Goal: Task Accomplishment & Management: Use online tool/utility

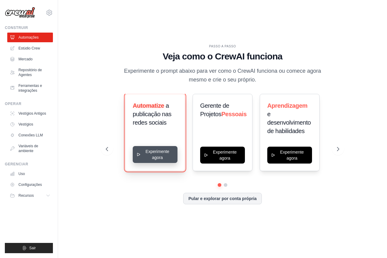
click at [158, 151] on button "Experimente agora" at bounding box center [155, 154] width 45 height 17
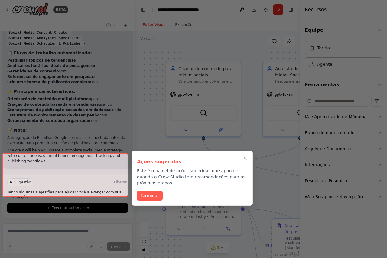
scroll to position [607, 0]
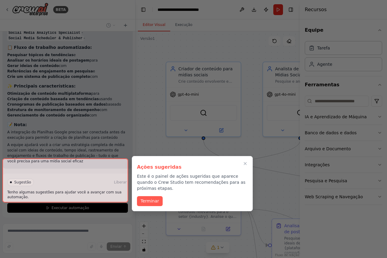
drag, startPoint x: 148, startPoint y: 196, endPoint x: 140, endPoint y: 197, distance: 8.0
click at [148, 199] on font "Terminar" at bounding box center [149, 201] width 18 height 5
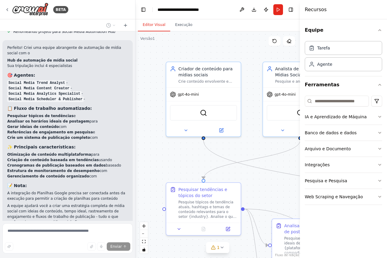
scroll to position [552, 0]
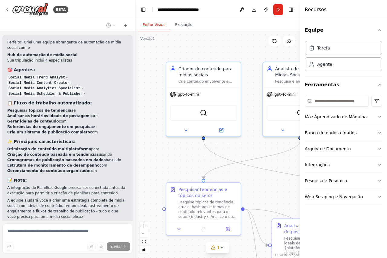
click at [182, 48] on div ".deletable-edge-delete-btn { width: 20px; height: 20px; border: 0px solid #ffff…" at bounding box center [217, 144] width 164 height 227
click at [378, 30] on icon "button" at bounding box center [379, 30] width 5 height 5
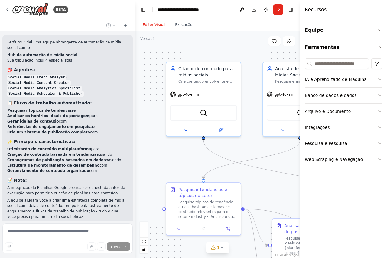
click at [378, 30] on icon "button" at bounding box center [379, 30] width 5 height 5
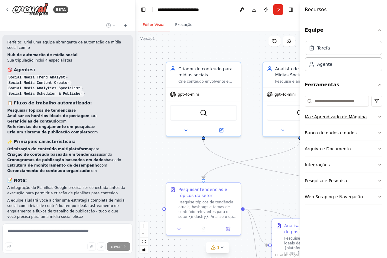
click at [376, 115] on button "IA e Aprendizado de Máquina" at bounding box center [342, 117] width 77 height 16
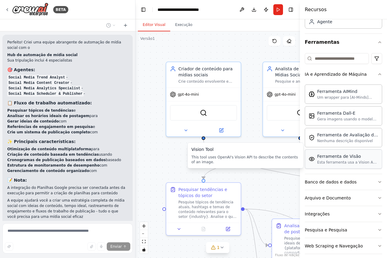
scroll to position [48, 0]
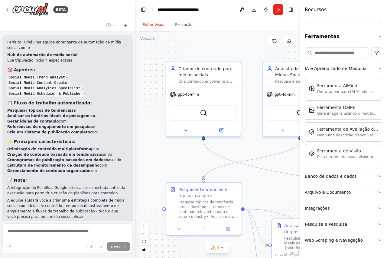
click at [371, 175] on button "Banco de dados e dados" at bounding box center [342, 176] width 77 height 16
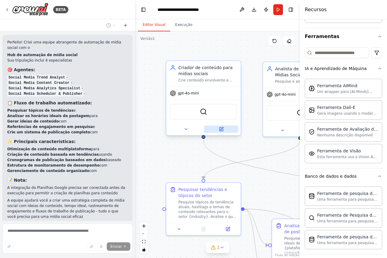
click at [220, 131] on icon at bounding box center [221, 129] width 4 height 4
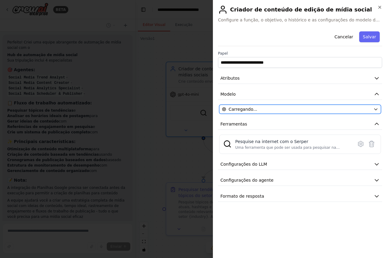
click at [377, 109] on icon "button" at bounding box center [375, 109] width 5 height 5
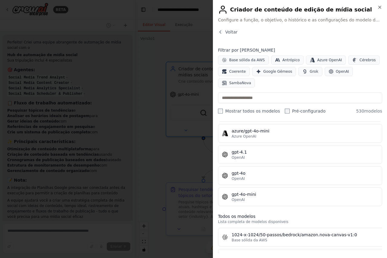
scroll to position [91, 0]
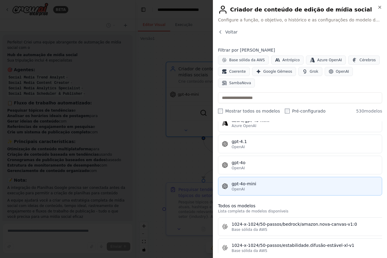
click at [290, 185] on div "gpt-4o-mini" at bounding box center [304, 184] width 146 height 6
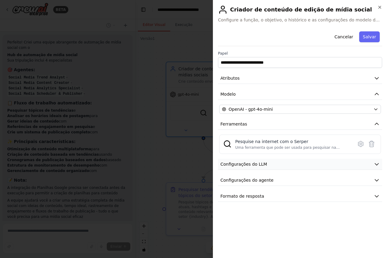
click at [364, 163] on button "Configurações do LLM" at bounding box center [300, 164] width 164 height 11
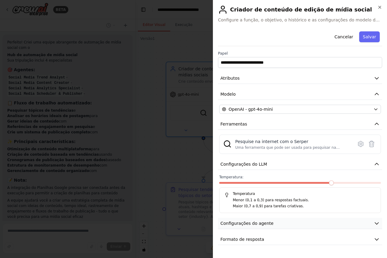
click at [343, 225] on button "Configurações do agente" at bounding box center [300, 223] width 164 height 11
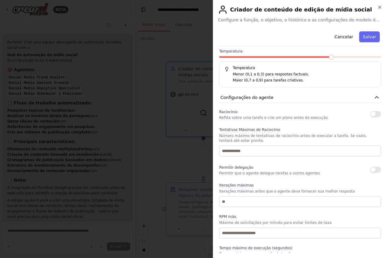
scroll to position [163, 0]
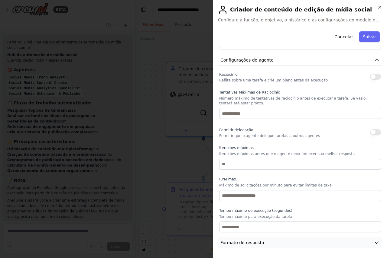
click at [350, 244] on button "Formato de resposta" at bounding box center [300, 242] width 164 height 11
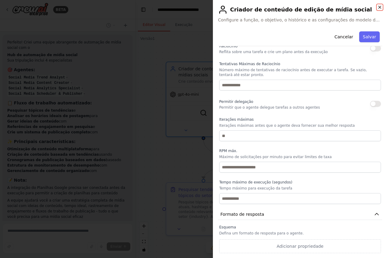
click at [379, 7] on icon "button" at bounding box center [379, 7] width 5 height 5
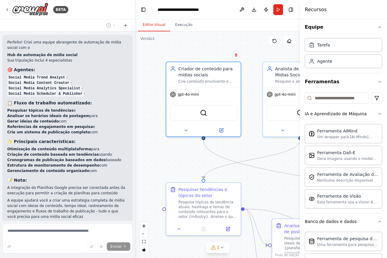
scroll to position [0, 0]
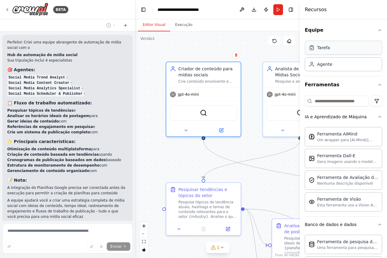
click at [321, 50] on font "Tarefa" at bounding box center [323, 47] width 13 height 5
click at [323, 66] on font "Agente" at bounding box center [324, 64] width 15 height 5
click at [331, 50] on div "Tarefa" at bounding box center [342, 48] width 77 height 14
click at [372, 115] on button "IA e Aprendizado de Máquina" at bounding box center [342, 117] width 77 height 16
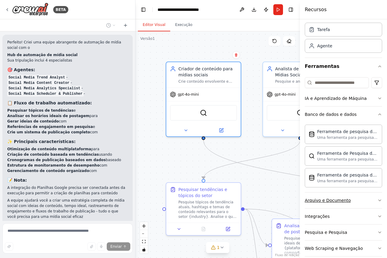
scroll to position [27, 0]
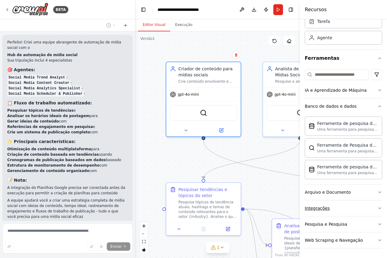
click at [355, 206] on button "Integrações" at bounding box center [342, 209] width 77 height 16
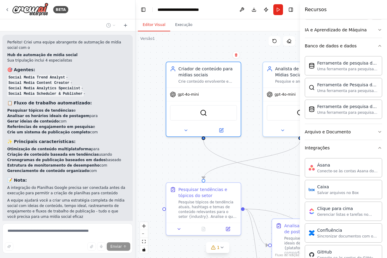
scroll to position [0, 0]
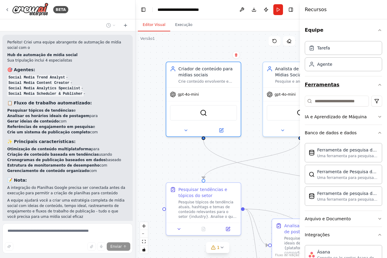
click at [377, 84] on icon "button" at bounding box center [379, 84] width 5 height 5
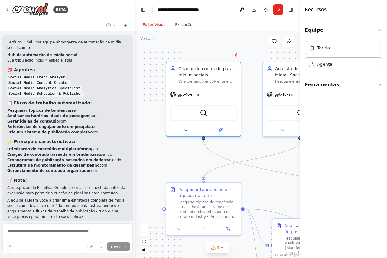
click at [377, 84] on icon "button" at bounding box center [379, 84] width 5 height 5
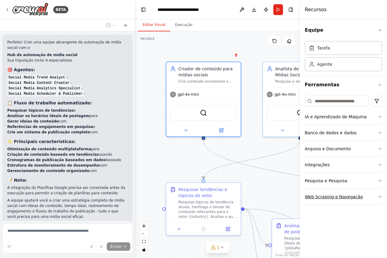
click at [374, 196] on button "Web Scraping e Navegação" at bounding box center [342, 197] width 77 height 16
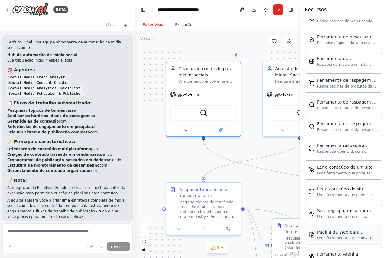
scroll to position [287, 0]
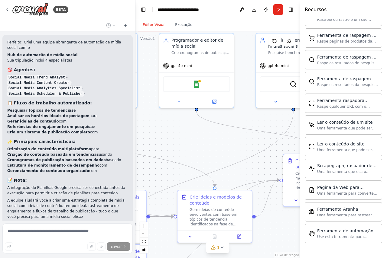
drag, startPoint x: 277, startPoint y: 196, endPoint x: 76, endPoint y: 167, distance: 202.2
click at [76, 167] on div "BETA Crie uma equipe que agende e publique conteúdo de mídia social em várias p…" at bounding box center [193, 129] width 387 height 258
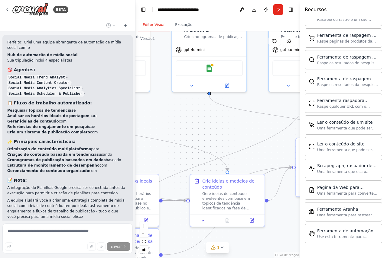
drag, startPoint x: 236, startPoint y: 130, endPoint x: 278, endPoint y: 113, distance: 46.0
click at [278, 113] on div ".deletable-edge-delete-btn { width: 20px; height: 20px; border: 0px solid #ffff…" at bounding box center [217, 144] width 164 height 227
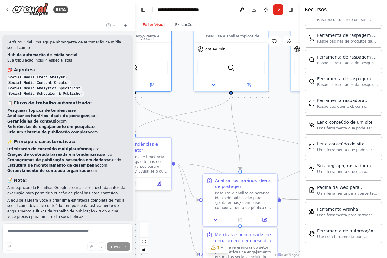
drag, startPoint x: 190, startPoint y: 114, endPoint x: 291, endPoint y: 115, distance: 101.5
click at [291, 115] on div ".deletable-edge-delete-btn { width: 20px; height: 20px; border: 0px solid #ffff…" at bounding box center [217, 144] width 164 height 227
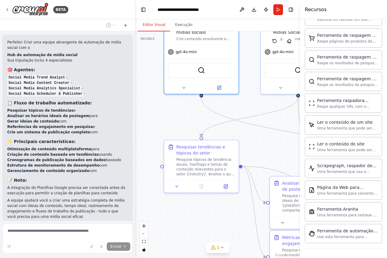
drag, startPoint x: 247, startPoint y: 117, endPoint x: 278, endPoint y: 119, distance: 31.2
click at [278, 119] on div ".deletable-edge-delete-btn { width: 20px; height: 20px; border: 0px solid #ffff…" at bounding box center [217, 144] width 164 height 227
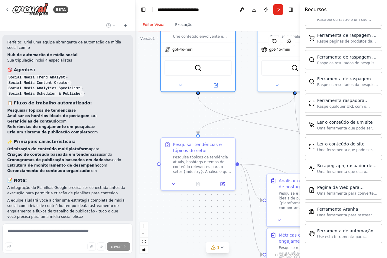
drag, startPoint x: 170, startPoint y: 105, endPoint x: 167, endPoint y: 103, distance: 4.1
click at [167, 103] on div ".deletable-edge-delete-btn { width: 20px; height: 20px; border: 0px solid #ffff…" at bounding box center [217, 144] width 164 height 227
click at [221, 246] on icon at bounding box center [221, 247] width 5 height 5
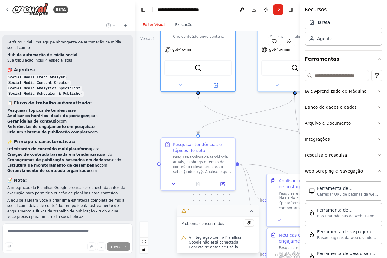
scroll to position [0, 0]
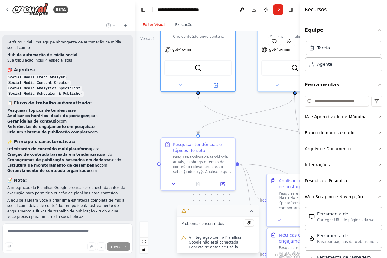
click at [326, 166] on font "Integrações" at bounding box center [316, 164] width 25 height 5
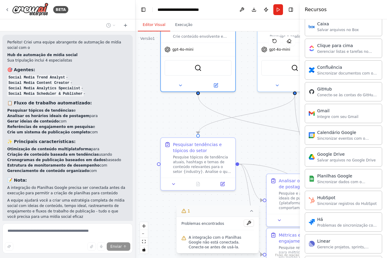
scroll to position [181, 0]
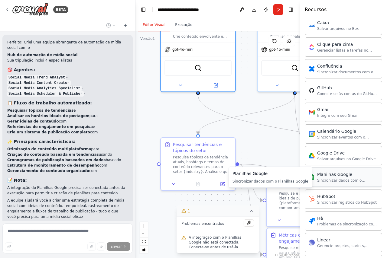
click at [329, 178] on font "Sincronizar dados com o Planilhas Google" at bounding box center [341, 182] width 48 height 9
click at [331, 177] on div "Planilhas Google" at bounding box center [347, 175] width 61 height 6
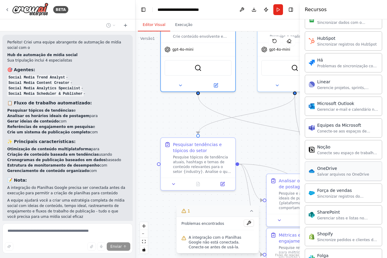
scroll to position [453, 0]
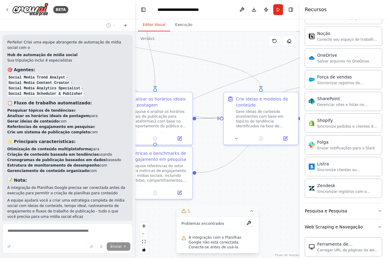
drag, startPoint x: 260, startPoint y: 148, endPoint x: 111, endPoint y: 66, distance: 169.6
click at [111, 66] on div "BETA Crie uma equipe que agende e publique conteúdo de mídia social em várias p…" at bounding box center [193, 129] width 387 height 258
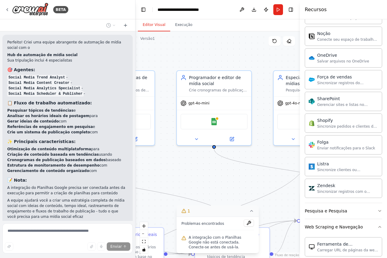
drag, startPoint x: 204, startPoint y: 99, endPoint x: 189, endPoint y: 219, distance: 120.8
click at [189, 219] on div "Versão 1 Mostrar ferramentas Ocultar agentes .deletable-edge-delete-btn { width…" at bounding box center [217, 144] width 164 height 227
click at [215, 124] on img at bounding box center [213, 120] width 7 height 7
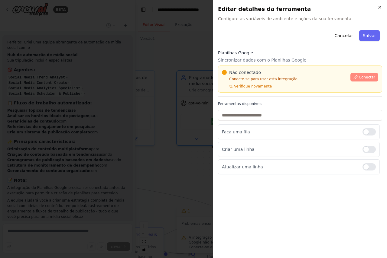
click at [360, 78] on font "Conectar" at bounding box center [366, 77] width 16 height 4
click at [362, 75] on font "Conectar" at bounding box center [366, 77] width 16 height 4
click at [380, 7] on icon "button" at bounding box center [379, 7] width 5 height 5
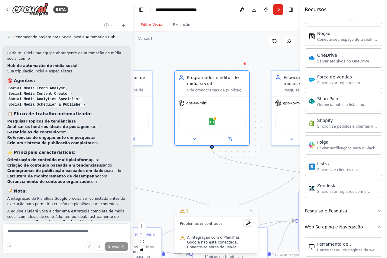
drag, startPoint x: 133, startPoint y: 175, endPoint x: 99, endPoint y: 229, distance: 63.9
click at [133, 190] on div "BETA Crie uma equipe que agende e publique conteúdo de mídia social em várias p…" at bounding box center [193, 129] width 387 height 258
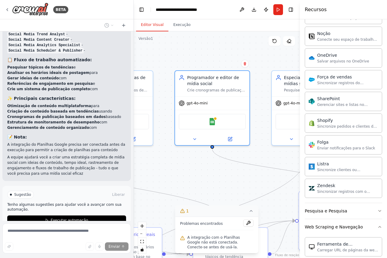
scroll to position [618, 0]
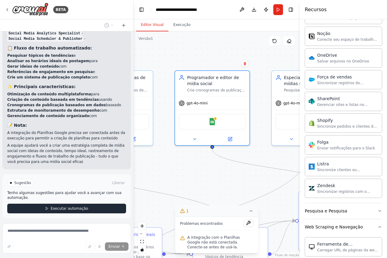
click at [50, 204] on button "Executar automação" at bounding box center [66, 209] width 119 height 10
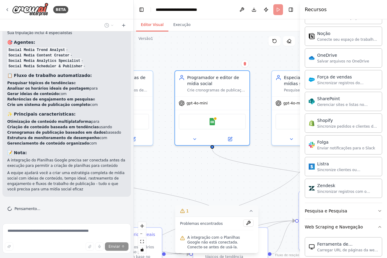
scroll to position [569, 0]
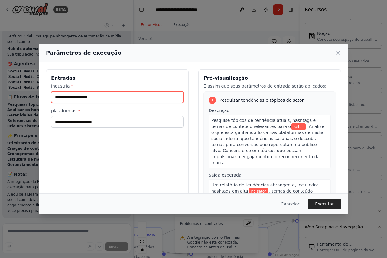
click at [95, 96] on input "indústria *" at bounding box center [117, 96] width 132 height 11
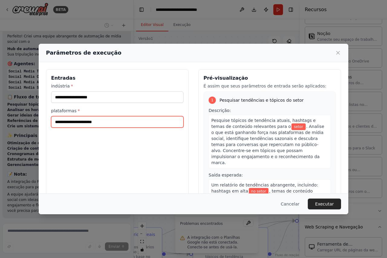
click at [92, 124] on input "plataformas *" at bounding box center [117, 121] width 132 height 11
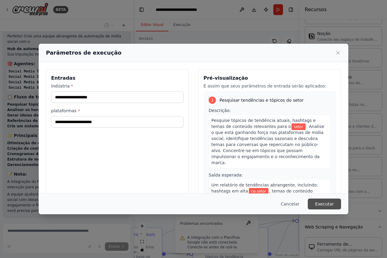
click at [320, 202] on font "Executar" at bounding box center [324, 204] width 19 height 5
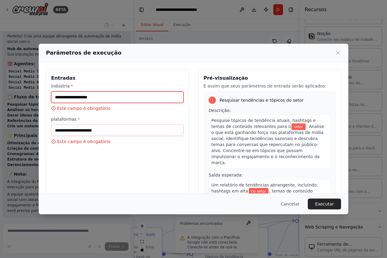
click at [88, 99] on input "indústria *" at bounding box center [117, 96] width 132 height 11
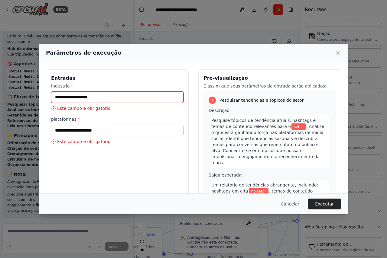
click at [88, 99] on input "indústria *" at bounding box center [117, 96] width 132 height 11
click at [86, 116] on div "indústria * Este campo é obrigatório plataformas * Este campo é obrigatório" at bounding box center [117, 114] width 132 height 62
click at [87, 98] on input "indústria *" at bounding box center [117, 96] width 132 height 11
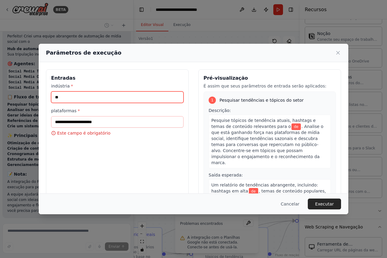
type input "*"
click at [87, 98] on input "**********" at bounding box center [117, 96] width 132 height 11
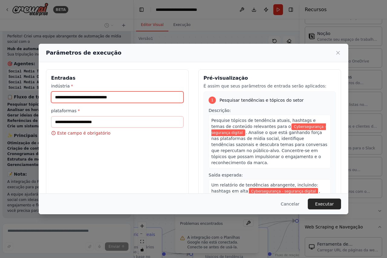
click at [89, 98] on input "**********" at bounding box center [117, 96] width 132 height 11
type input "**********"
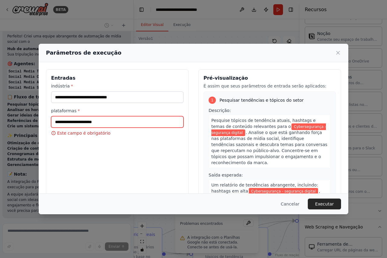
click at [93, 123] on input "plataformas *" at bounding box center [117, 121] width 132 height 11
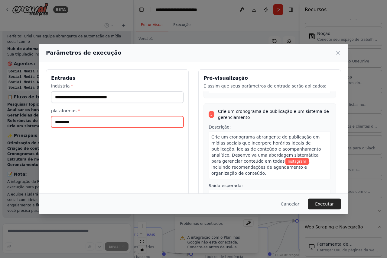
scroll to position [545, 0]
type input "*********"
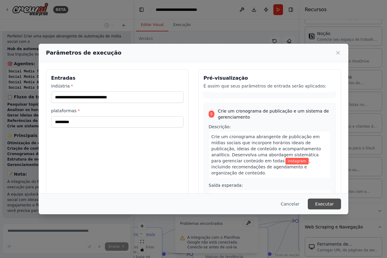
click at [321, 203] on font "Executar" at bounding box center [324, 204] width 19 height 5
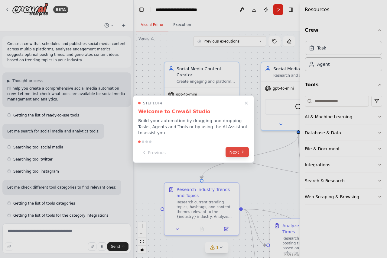
scroll to position [589, 0]
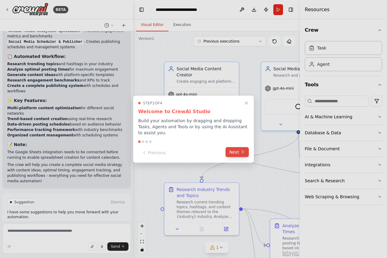
click at [240, 147] on button "Next" at bounding box center [236, 152] width 23 height 10
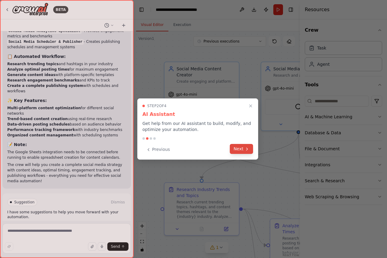
click at [240, 147] on button "Next" at bounding box center [240, 149] width 23 height 10
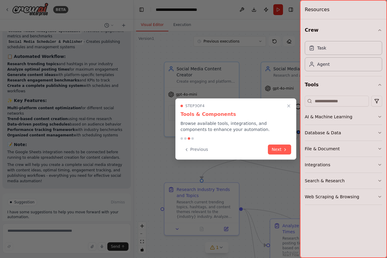
click at [240, 147] on div "Previous Next" at bounding box center [235, 150] width 111 height 10
click at [277, 150] on button "Next" at bounding box center [279, 149] width 23 height 10
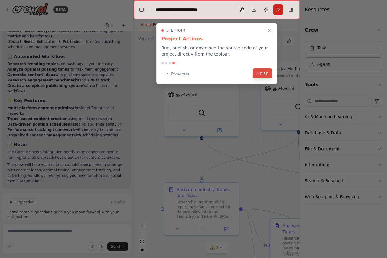
click at [261, 72] on button "Finish" at bounding box center [261, 74] width 19 height 10
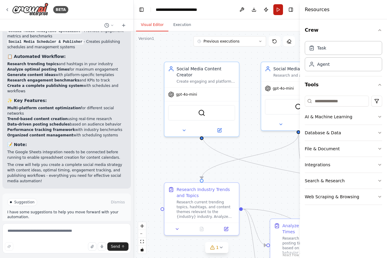
click at [275, 10] on button "Run" at bounding box center [278, 9] width 10 height 11
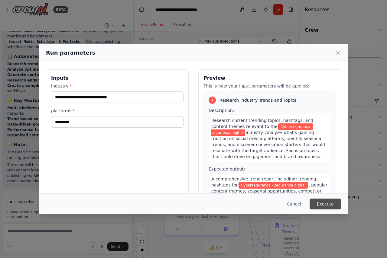
click at [329, 203] on button "Execute" at bounding box center [324, 204] width 31 height 11
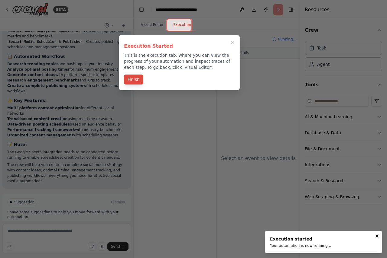
click at [131, 84] on button "Finish" at bounding box center [133, 80] width 19 height 10
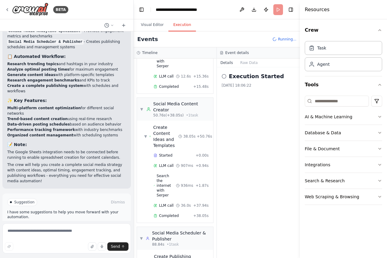
scroll to position [345, 0]
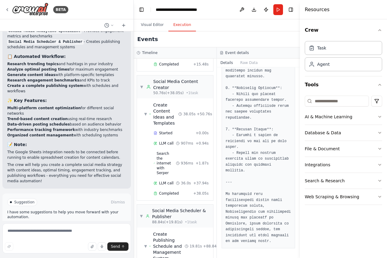
scroll to position [1370, 0]
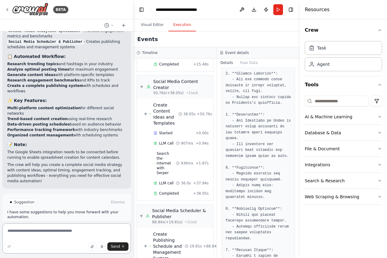
click at [57, 231] on textarea at bounding box center [66, 238] width 128 height 30
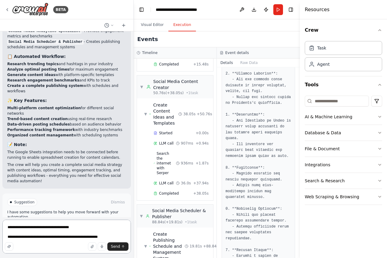
type textarea "**********"
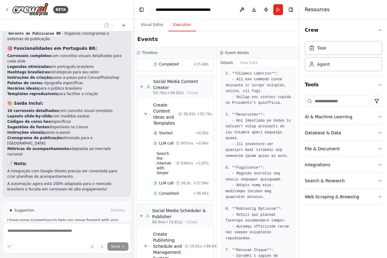
scroll to position [1231, 0]
click at [59, 233] on span "Run Automation" at bounding box center [69, 235] width 29 height 5
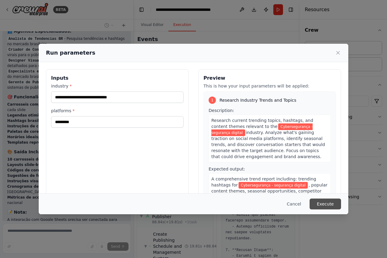
click at [328, 206] on button "Execute" at bounding box center [324, 204] width 31 height 11
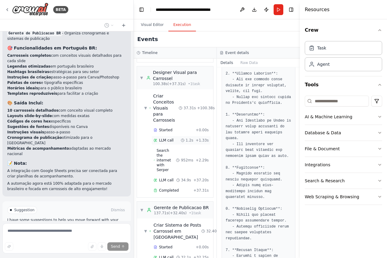
scroll to position [500, 0]
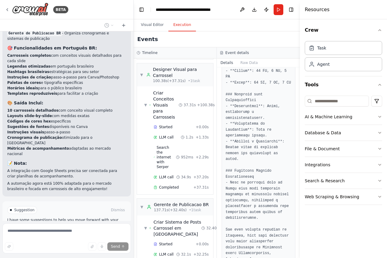
scroll to position [1500, 0]
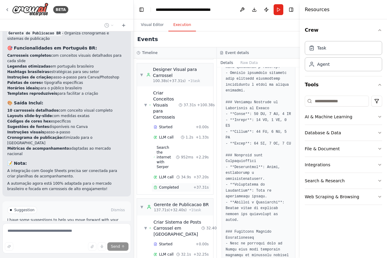
click at [171, 185] on span "Completed" at bounding box center [169, 187] width 20 height 5
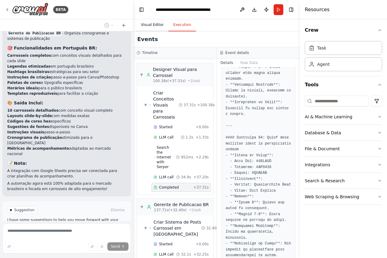
click at [148, 24] on button "Visual Editor" at bounding box center [152, 25] width 32 height 13
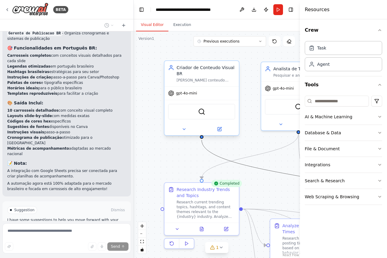
drag, startPoint x: 255, startPoint y: 165, endPoint x: 172, endPoint y: 90, distance: 112.2
click at [172, 90] on div ".deletable-edge-delete-btn { width: 20px; height: 20px; border: 0px solid #ffff…" at bounding box center [216, 144] width 166 height 227
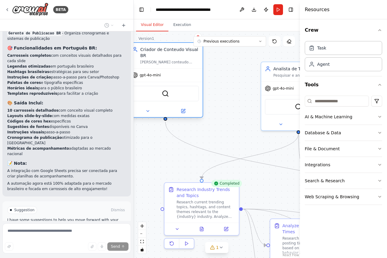
drag, startPoint x: 215, startPoint y: 109, endPoint x: 177, endPoint y: 89, distance: 43.0
click at [177, 89] on div "SerperDevTool" at bounding box center [165, 94] width 67 height 16
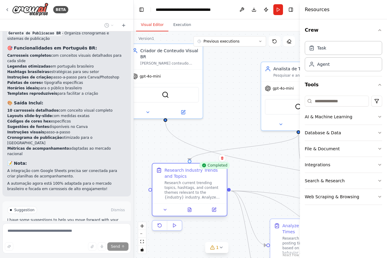
drag, startPoint x: 200, startPoint y: 199, endPoint x: 193, endPoint y: 185, distance: 16.1
click at [193, 185] on div "Research current trending topics, hashtags, and content themes relevant to the …" at bounding box center [193, 190] width 59 height 19
click at [185, 188] on div "Research current trending topics, hashtags, and content themes relevant to the …" at bounding box center [193, 190] width 59 height 19
click at [191, 212] on button at bounding box center [190, 209] width 26 height 7
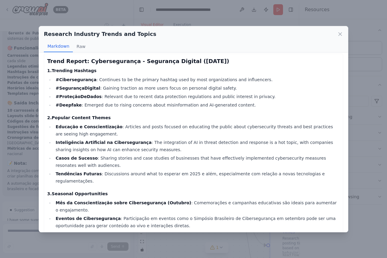
scroll to position [0, 0]
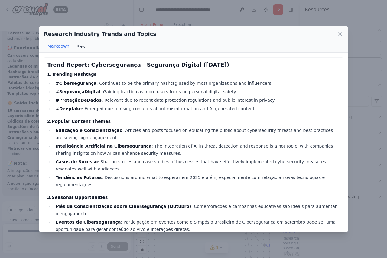
click at [79, 48] on button "Raw" at bounding box center [81, 46] width 16 height 11
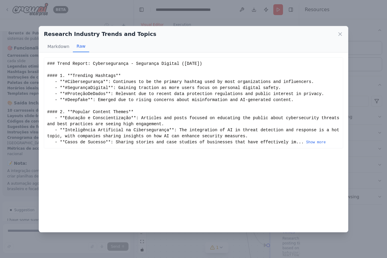
click at [290, 139] on div "### Trend Report: Cybersegurança - Segurança Digital (Setembro 2025) #### 1. **…" at bounding box center [193, 103] width 292 height 85
click at [306, 143] on button "Show more" at bounding box center [316, 142] width 20 height 5
click at [339, 36] on icon at bounding box center [340, 34] width 6 height 6
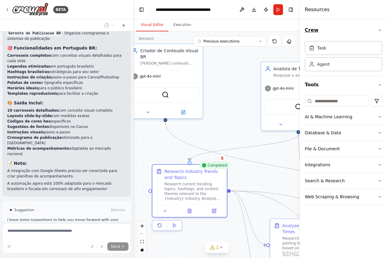
click at [378, 30] on icon "button" at bounding box center [379, 30] width 5 height 5
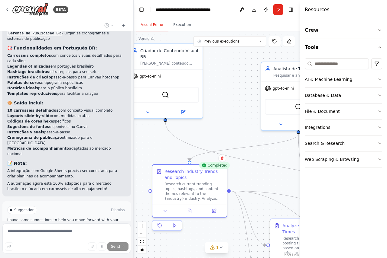
click at [314, 12] on h4 "Resources" at bounding box center [316, 9] width 25 height 7
click at [255, 11] on button "Download" at bounding box center [254, 9] width 10 height 11
click at [28, 7] on img at bounding box center [30, 10] width 36 height 14
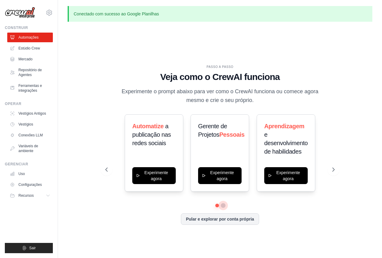
click at [222, 204] on button at bounding box center [223, 205] width 5 height 5
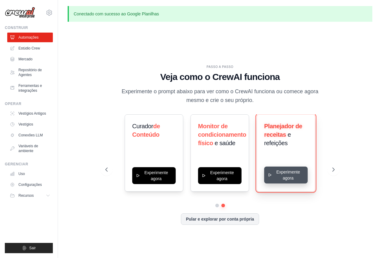
click at [288, 177] on button "Experimente agora" at bounding box center [285, 175] width 43 height 17
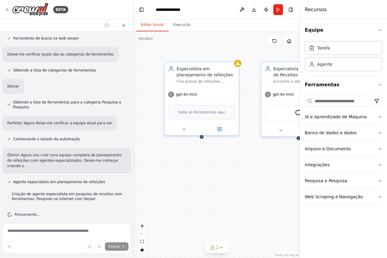
scroll to position [164, 0]
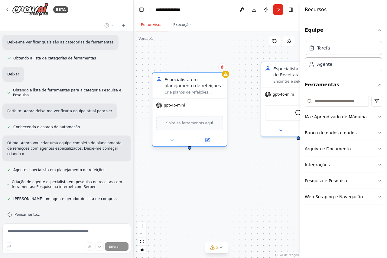
drag, startPoint x: 197, startPoint y: 113, endPoint x: 184, endPoint y: 123, distance: 16.6
click at [184, 123] on font "Solte as ferramentas aqui" at bounding box center [189, 123] width 47 height 4
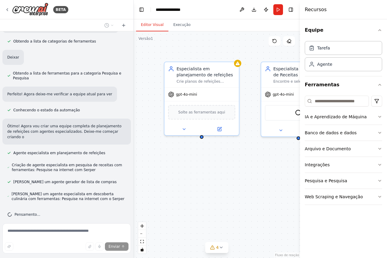
scroll to position [213, 0]
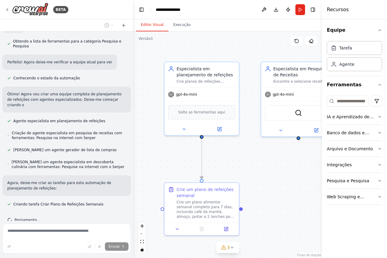
drag, startPoint x: 300, startPoint y: 41, endPoint x: 378, endPoint y: 41, distance: 77.6
click at [378, 41] on div "Recursos Equipe Tarefa Agente Ferramentas IA e Aprendizado de Máquina Banco de …" at bounding box center [354, 129] width 65 height 258
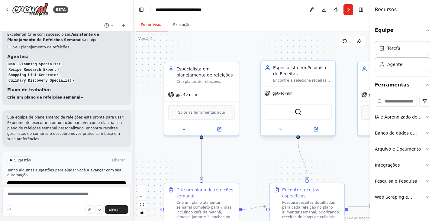
scroll to position [659, 0]
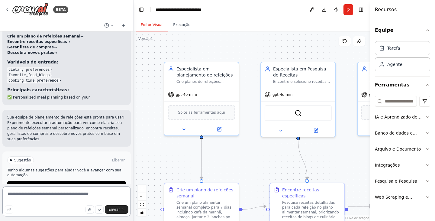
click at [51, 195] on textarea at bounding box center [66, 201] width 128 height 30
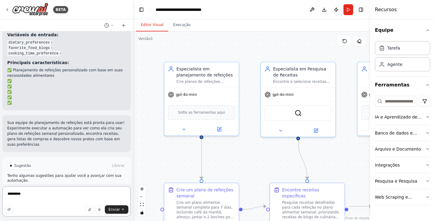
scroll to position [747, 0]
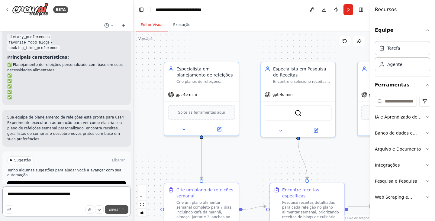
type textarea "**********"
click at [115, 212] on button "Enviar" at bounding box center [117, 209] width 24 height 8
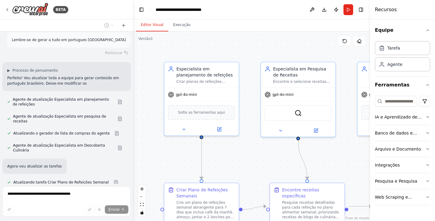
scroll to position [878, 0]
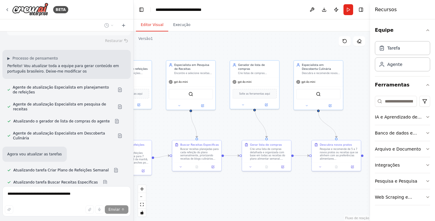
drag, startPoint x: 279, startPoint y: 157, endPoint x: 168, endPoint y: 130, distance: 114.3
click at [168, 130] on div ".deletable-edge-delete-btn { width: 20px; height: 20px; border: 0px solid #ffff…" at bounding box center [251, 125] width 236 height 189
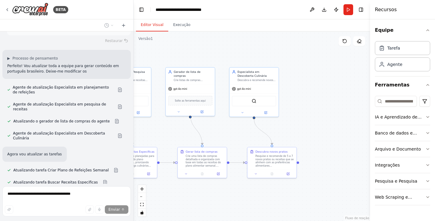
scroll to position [890, 0]
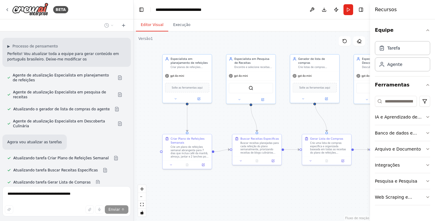
drag, startPoint x: 261, startPoint y: 132, endPoint x: 322, endPoint y: 126, distance: 61.3
click at [322, 126] on div ".deletable-edge-delete-btn { width: 20px; height: 20px; border: 0px solid #ffff…" at bounding box center [251, 125] width 236 height 189
click at [185, 27] on button "Execução" at bounding box center [181, 25] width 27 height 13
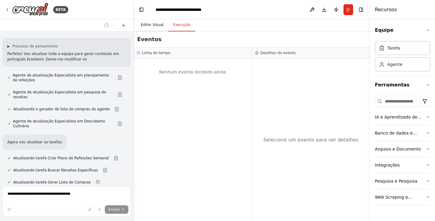
click at [152, 25] on font "Editor Visual" at bounding box center [152, 25] width 23 height 4
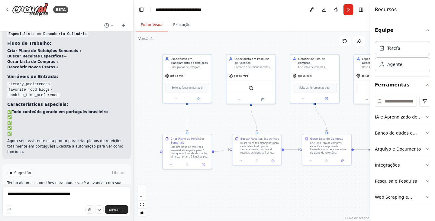
scroll to position [1127, 0]
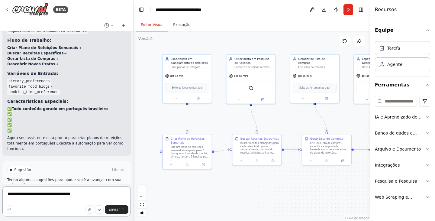
click at [40, 193] on textarea "**********" at bounding box center [66, 201] width 128 height 30
click at [39, 192] on textarea "**********" at bounding box center [66, 201] width 128 height 30
type textarea "**********"
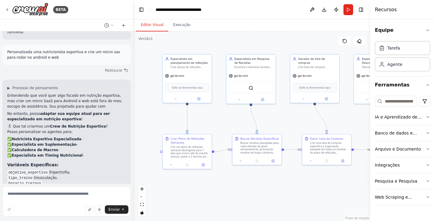
scroll to position [1244, 0]
click at [40, 198] on textarea at bounding box center [66, 201] width 128 height 30
type textarea "**********"
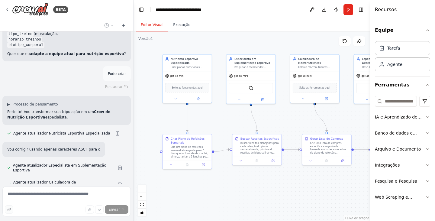
scroll to position [1400, 0]
